Goal: Transaction & Acquisition: Purchase product/service

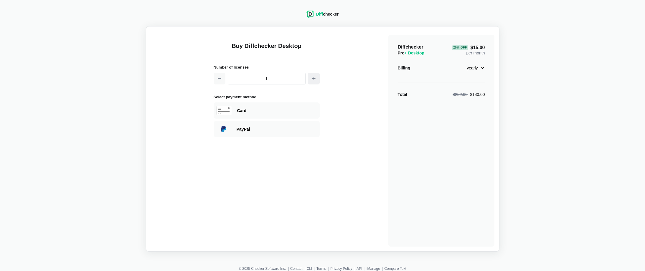
click at [310, 79] on button "button" at bounding box center [314, 79] width 12 height 12
click at [311, 79] on button "button" at bounding box center [314, 79] width 12 height 12
click at [217, 82] on button "button" at bounding box center [219, 79] width 12 height 12
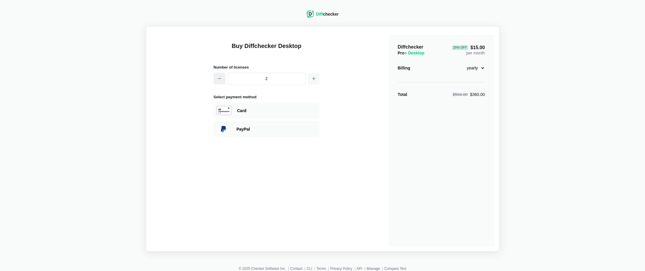
click at [217, 82] on button "button" at bounding box center [219, 79] width 12 height 12
drag, startPoint x: 217, startPoint y: 82, endPoint x: 354, endPoint y: 59, distance: 138.8
click at [217, 82] on button "button" at bounding box center [219, 79] width 12 height 12
click at [309, 78] on button "button" at bounding box center [314, 79] width 12 height 12
type input "2"
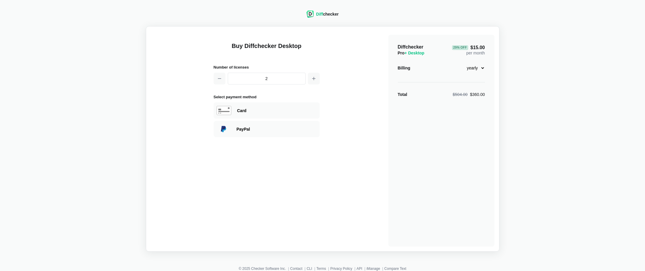
click at [472, 68] on select "monthly yearly" at bounding box center [471, 68] width 25 height 10
select select "desktop-monthly-21"
click at [459, 63] on select "monthly yearly" at bounding box center [471, 68] width 25 height 10
